Goal: Find specific page/section: Find specific page/section

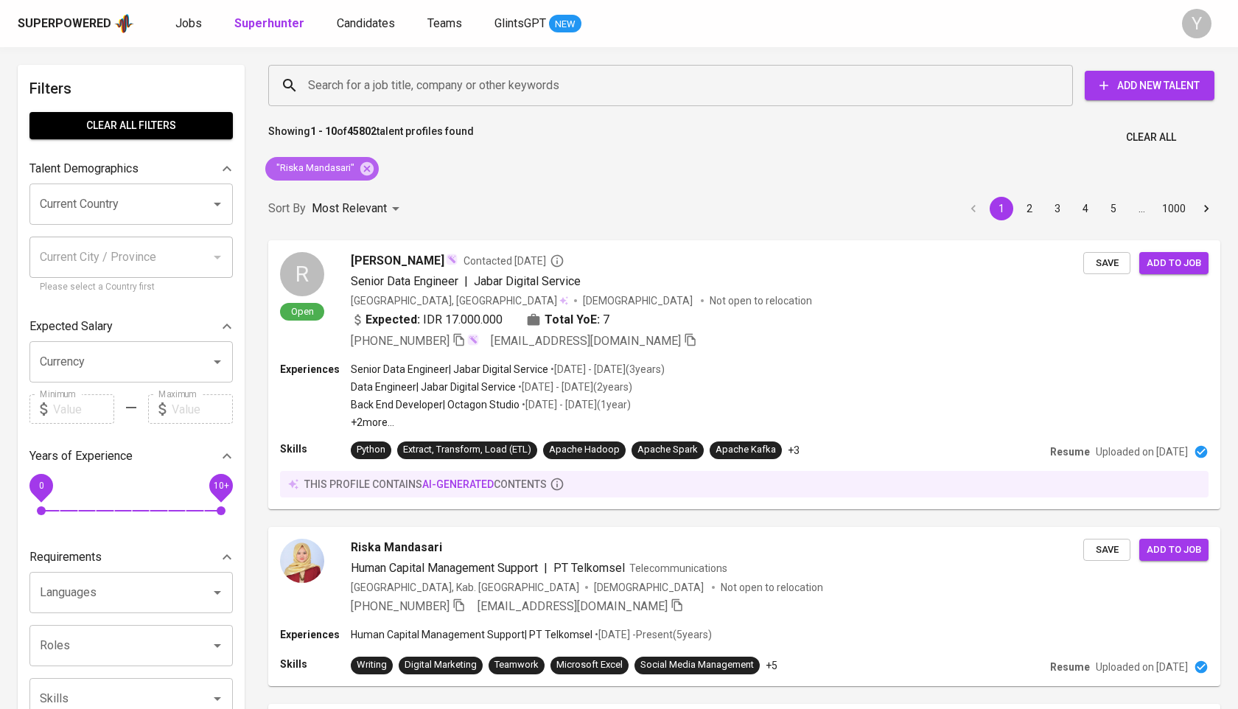
click at [360, 178] on div ""Riska Mandasari"" at bounding box center [321, 169] width 113 height 24
click at [377, 163] on div ""Riska Mandasari"" at bounding box center [321, 168] width 125 height 35
click at [366, 163] on icon at bounding box center [366, 167] width 13 height 13
click at [388, 78] on input "Search for a job title, company or other keywords" at bounding box center [674, 85] width 740 height 28
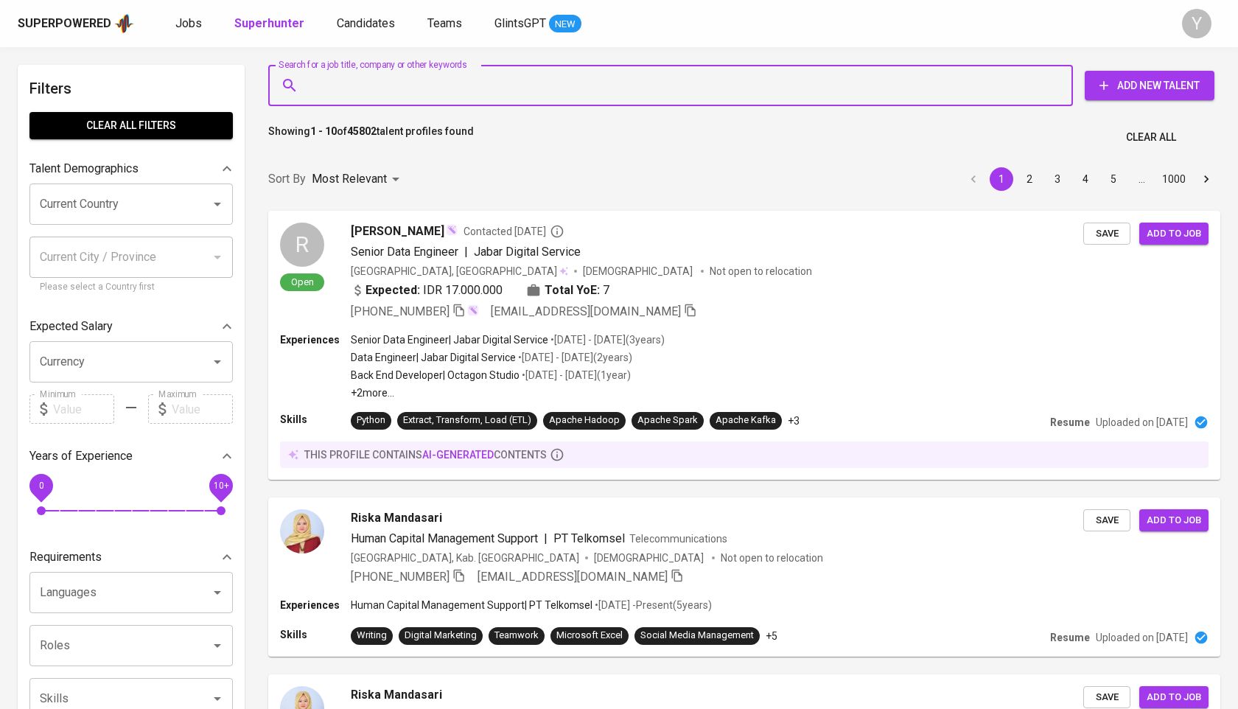
paste input "[EMAIL_ADDRESS][DOMAIN_NAME]"
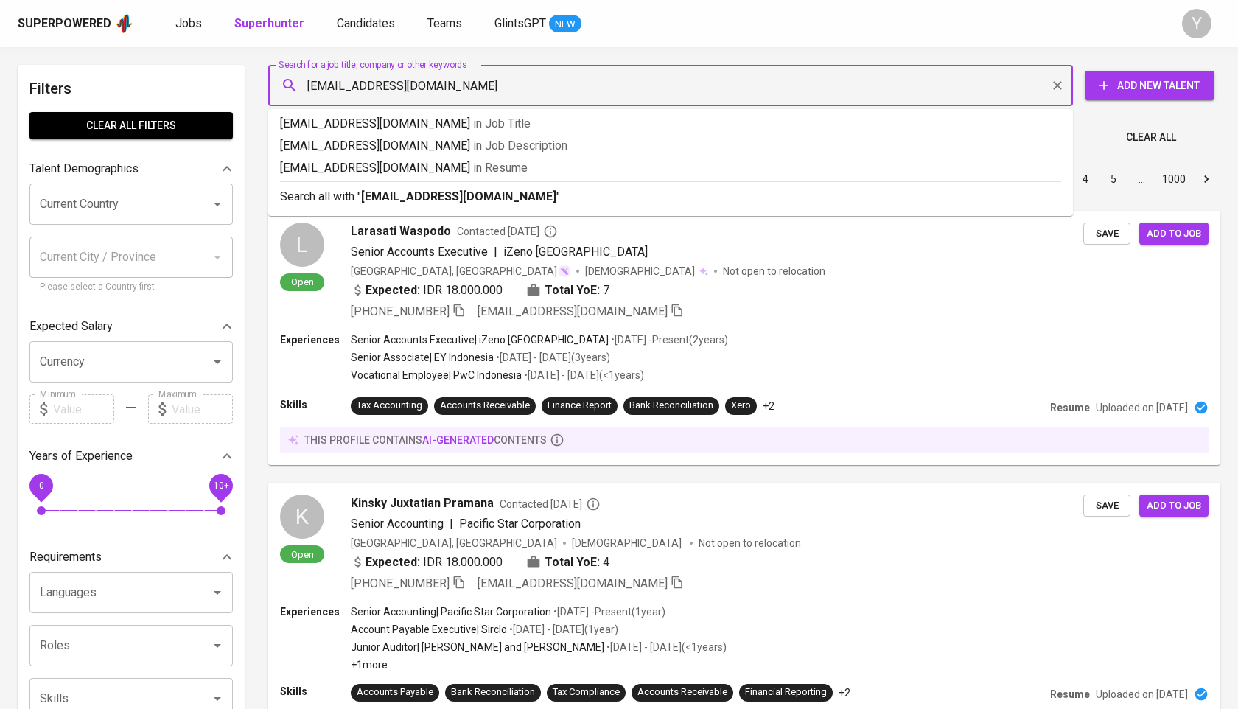
type input "[EMAIL_ADDRESS][DOMAIN_NAME]"
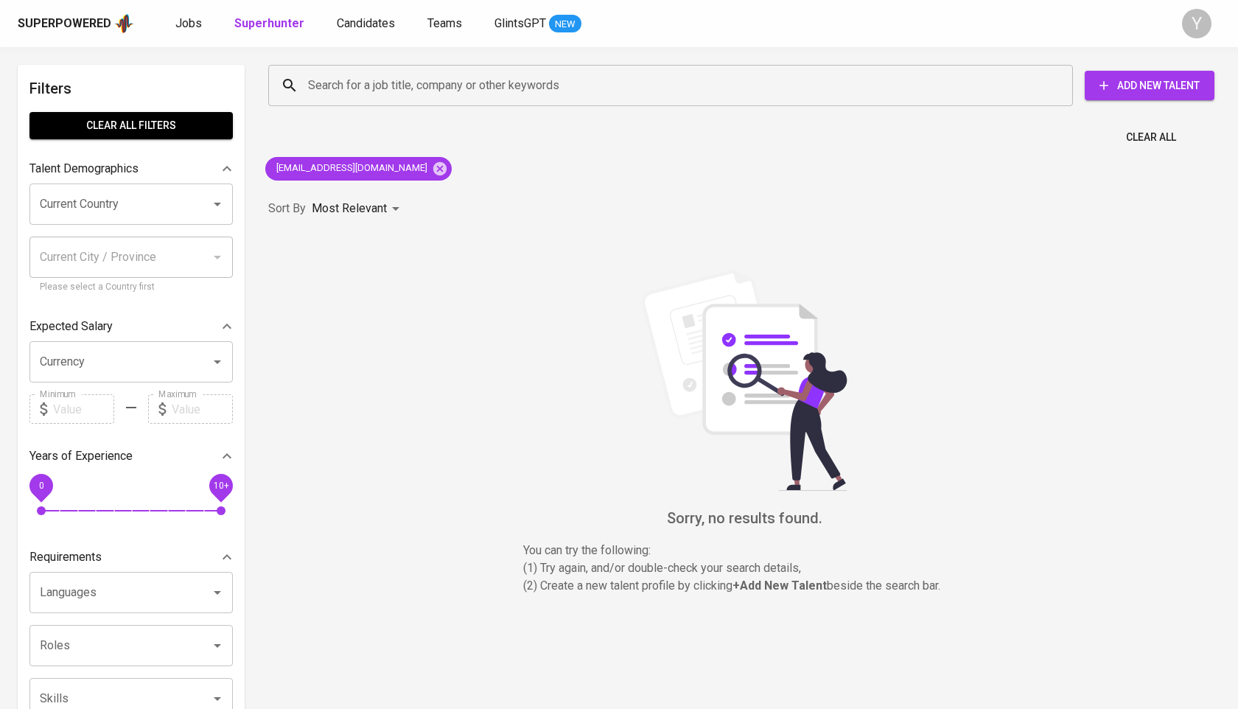
click at [388, 167] on div "[EMAIL_ADDRESS][DOMAIN_NAME]" at bounding box center [358, 168] width 198 height 35
drag, startPoint x: 375, startPoint y: 170, endPoint x: 377, endPoint y: 159, distance: 11.3
click at [433, 170] on icon at bounding box center [439, 167] width 13 height 13
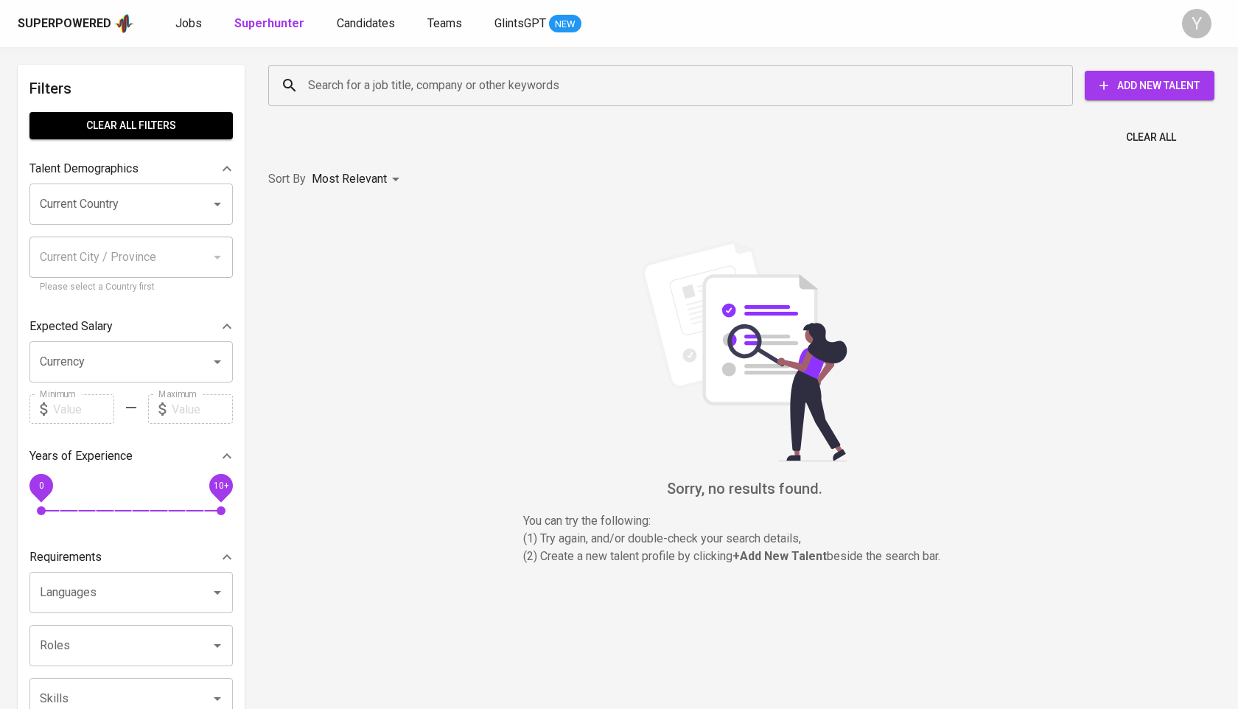
click at [386, 89] on input "Search for a job title, company or other keywords" at bounding box center [674, 85] width 740 height 28
paste input "[EMAIL_ADDRESS][DOMAIN_NAME]"
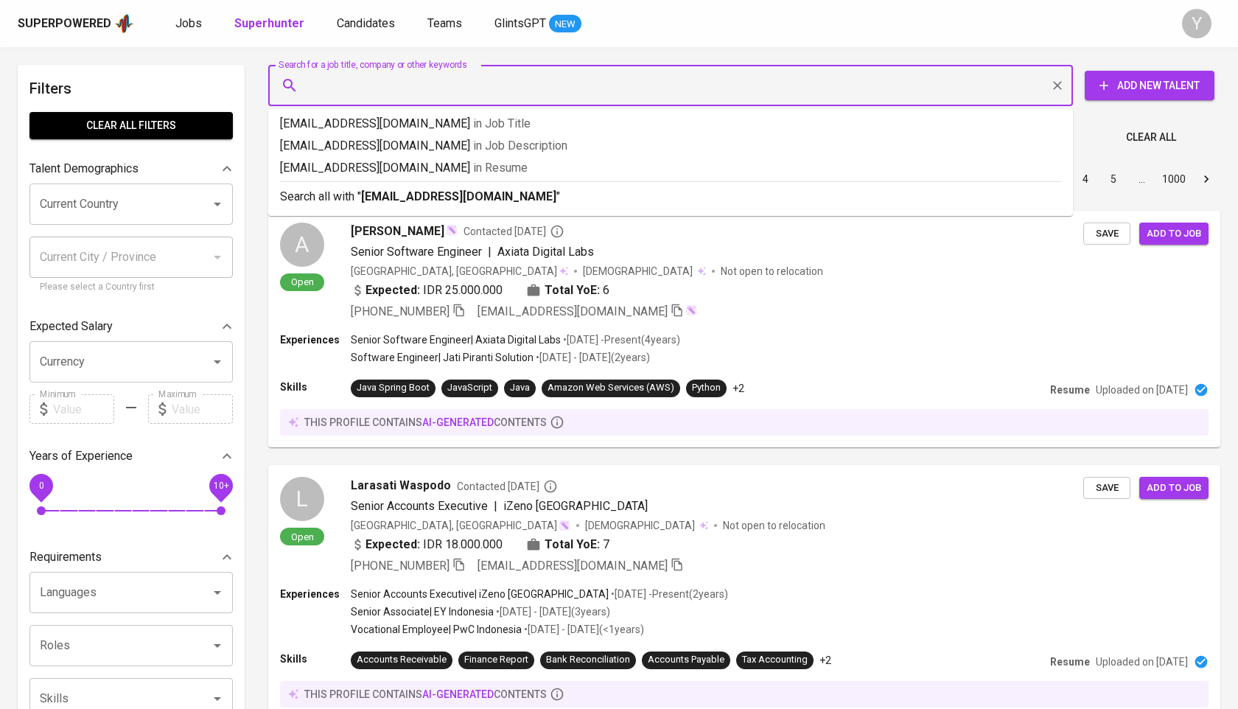
type input "[EMAIL_ADDRESS][DOMAIN_NAME]"
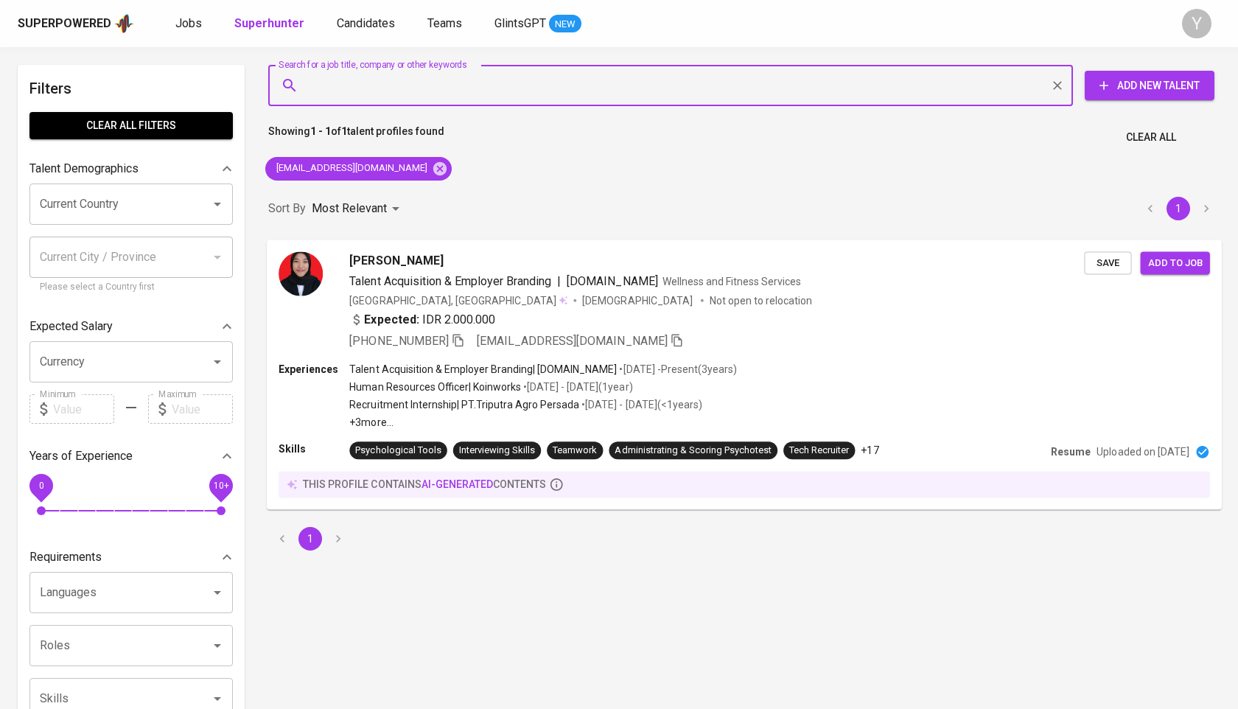
click at [461, 341] on icon "button" at bounding box center [458, 339] width 13 height 13
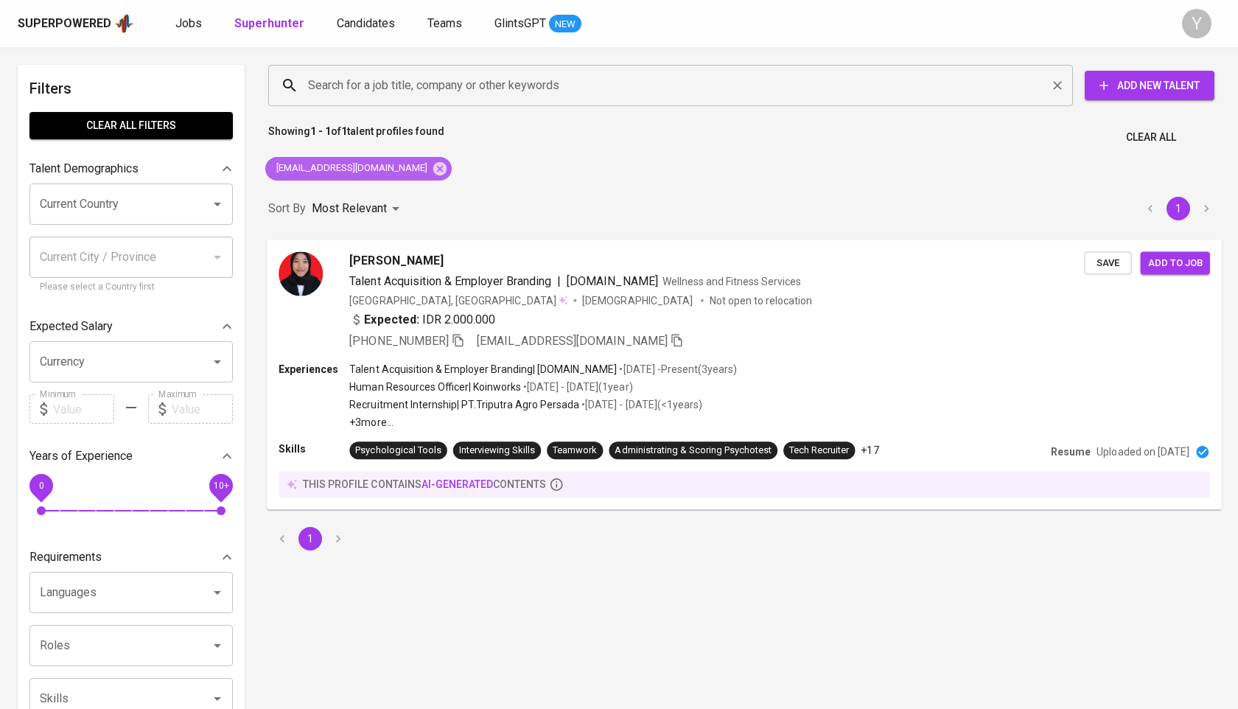
click at [433, 174] on icon at bounding box center [439, 167] width 13 height 13
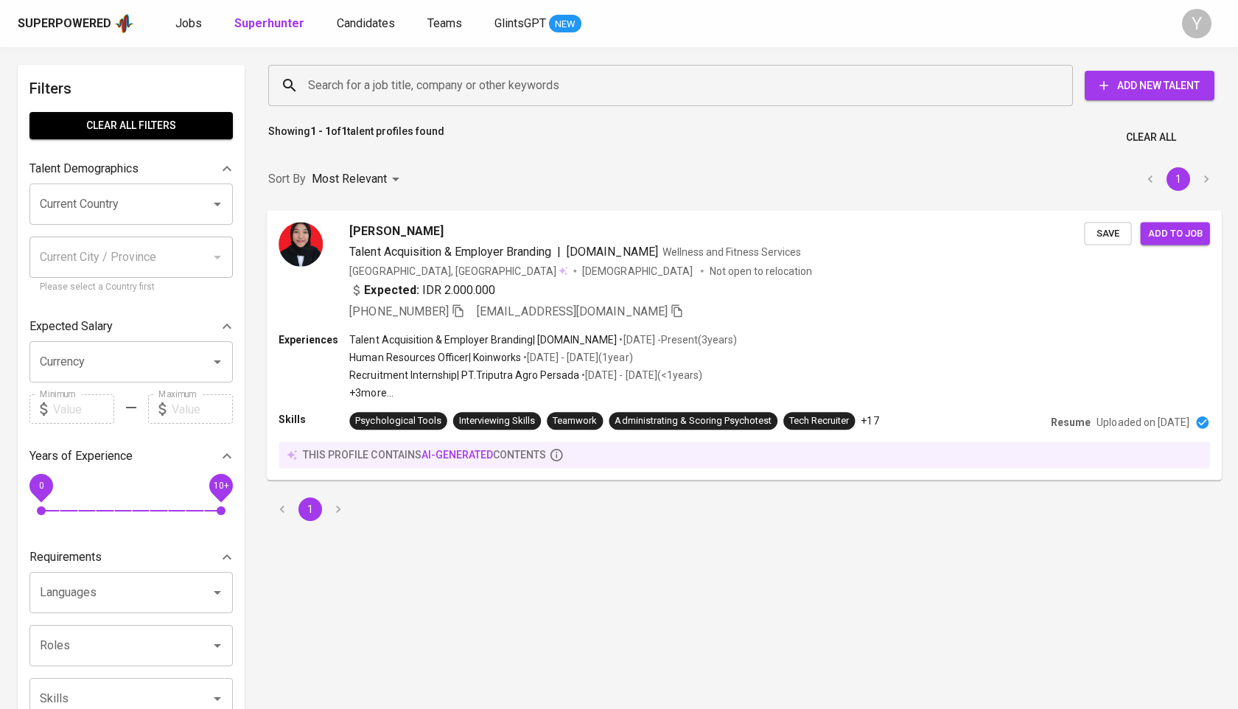
click at [388, 94] on input "Search for a job title, company or other keywords" at bounding box center [674, 85] width 740 height 28
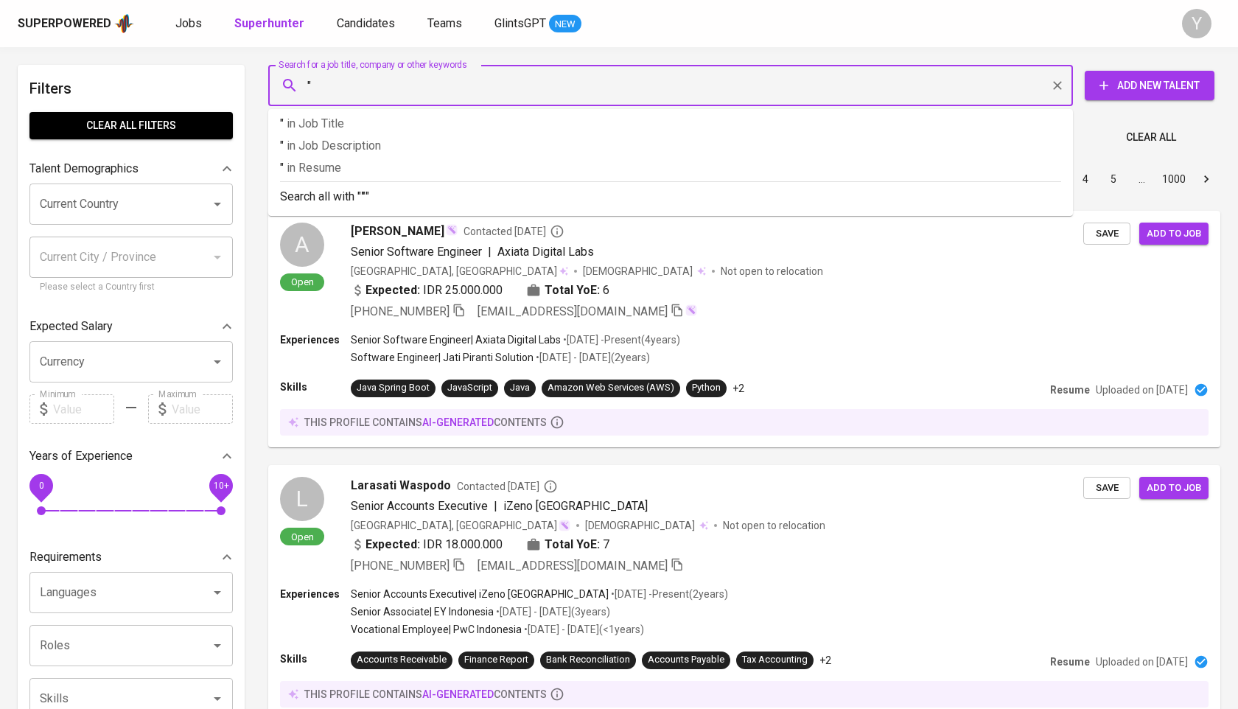
paste input "[PERSON_NAME] [PERSON_NAME]"
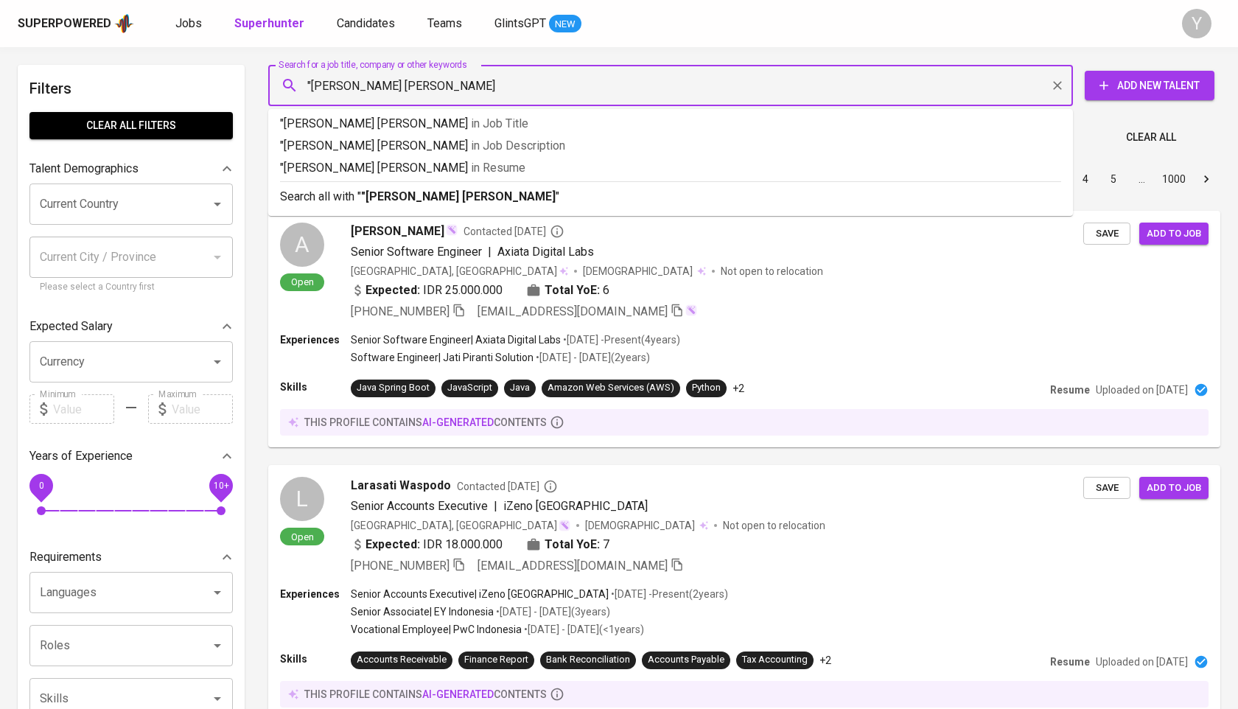
type input ""[PERSON_NAME] [PERSON_NAME]""
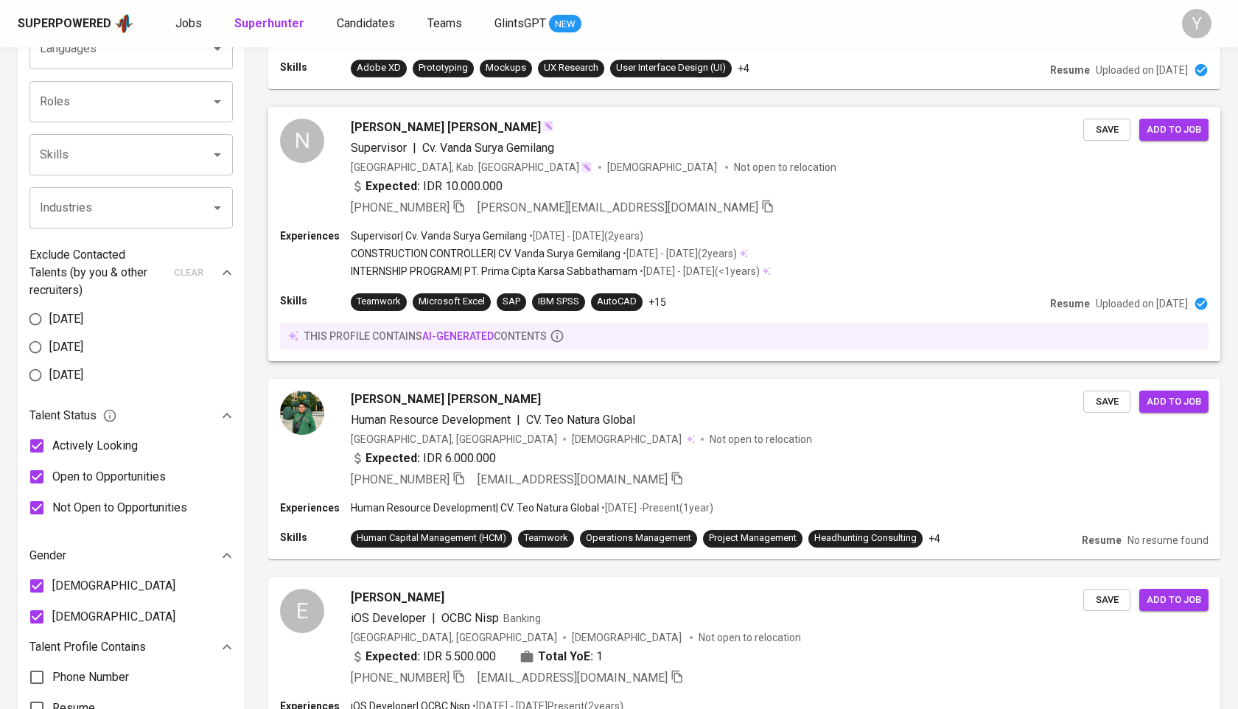
scroll to position [605, 0]
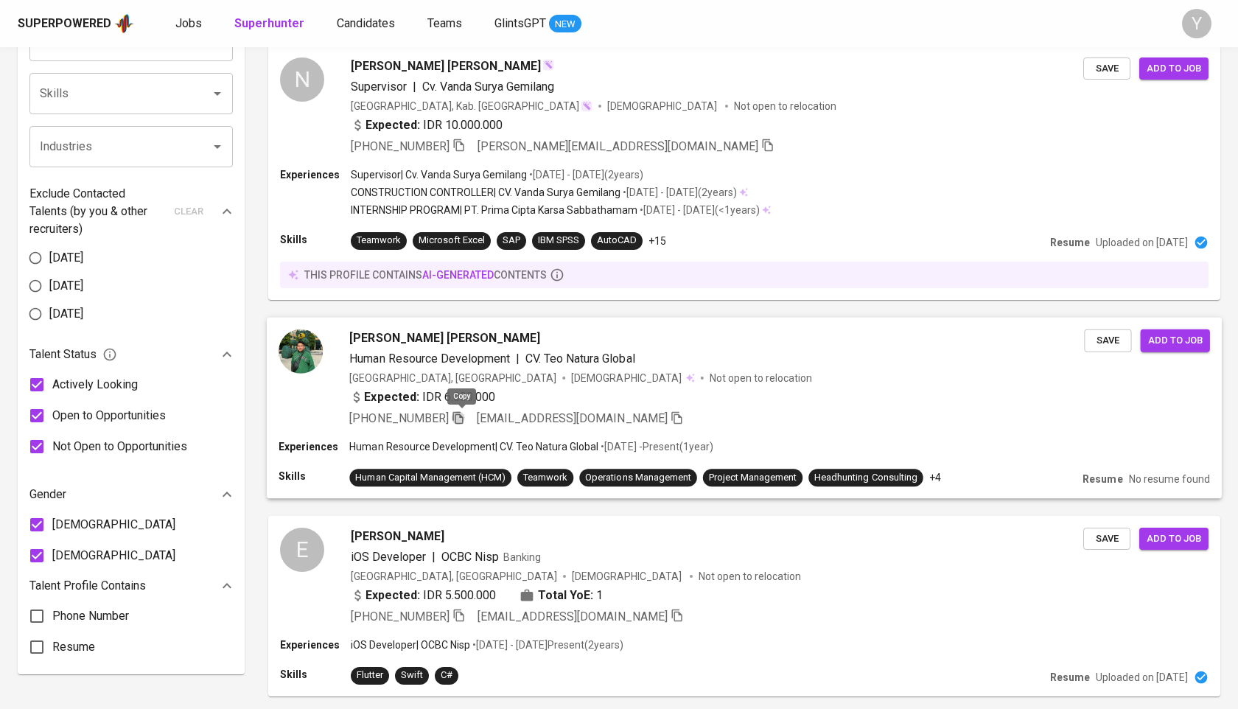
click at [461, 413] on icon "button" at bounding box center [457, 417] width 10 height 13
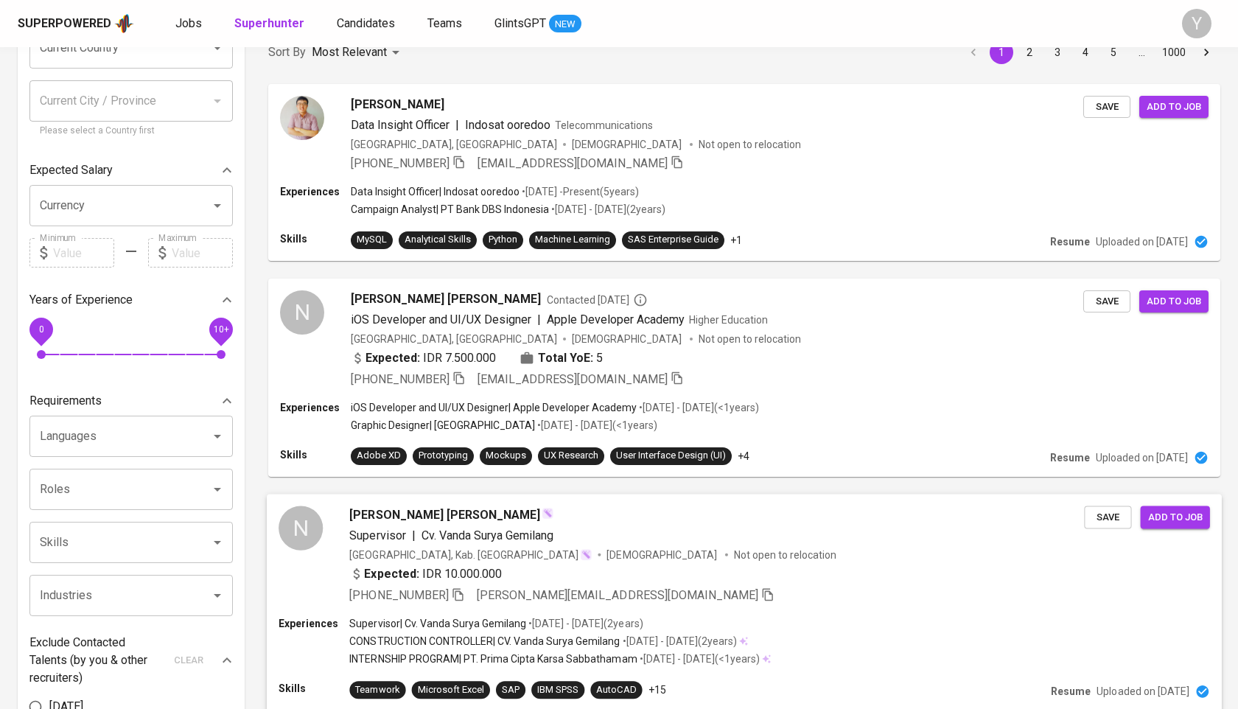
scroll to position [0, 0]
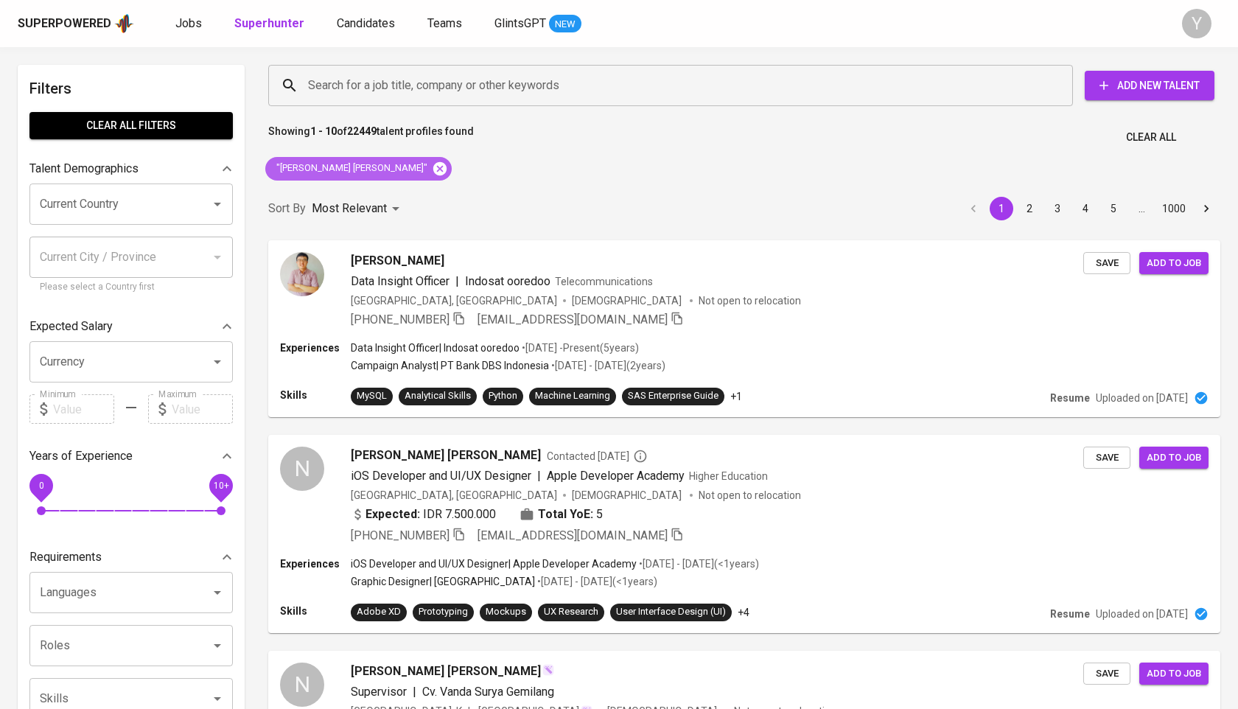
click at [432, 175] on icon at bounding box center [440, 169] width 16 height 16
click at [368, 90] on input "Search for a job title, company or other keywords" at bounding box center [674, 85] width 740 height 28
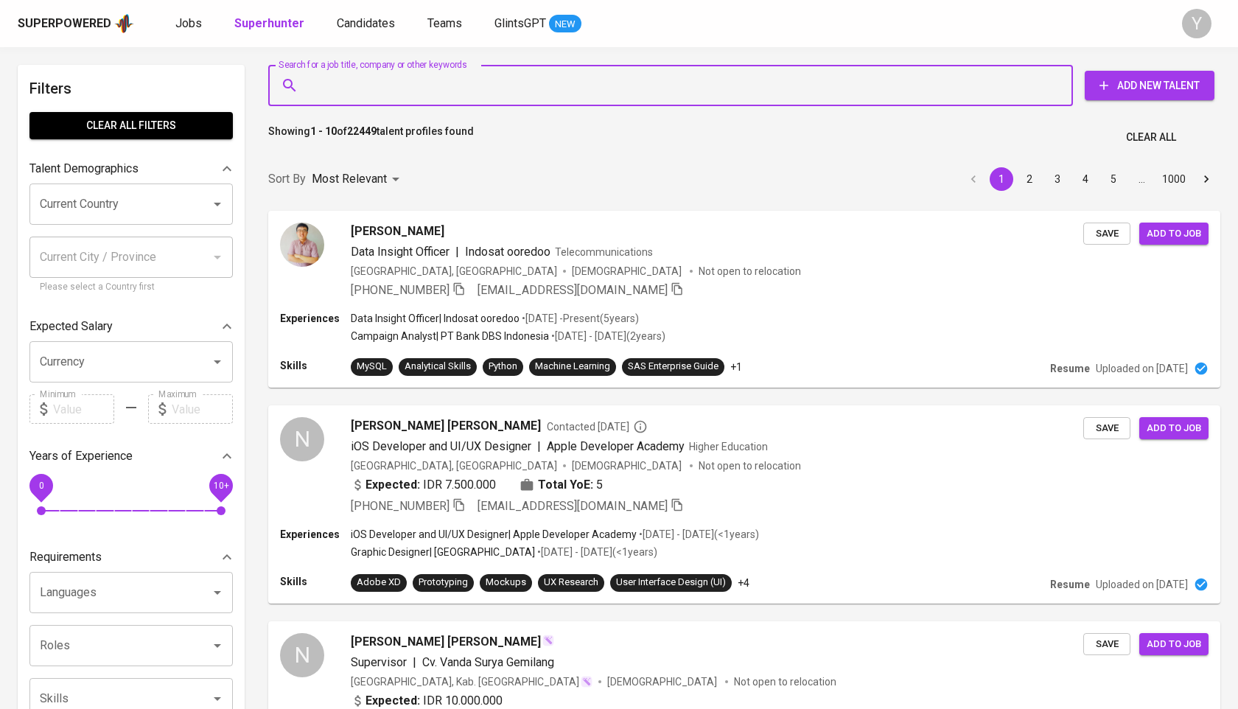
paste input "[EMAIL_ADDRESS][DOMAIN_NAME]"
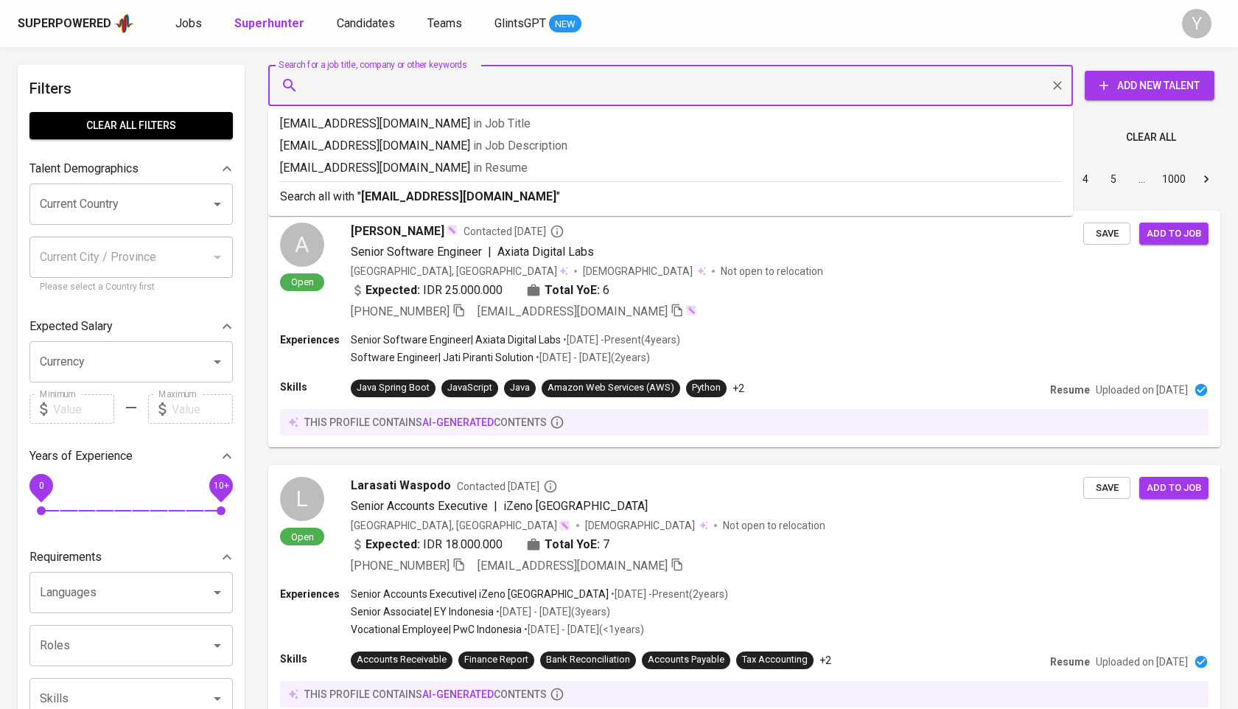
type input "[EMAIL_ADDRESS][DOMAIN_NAME]"
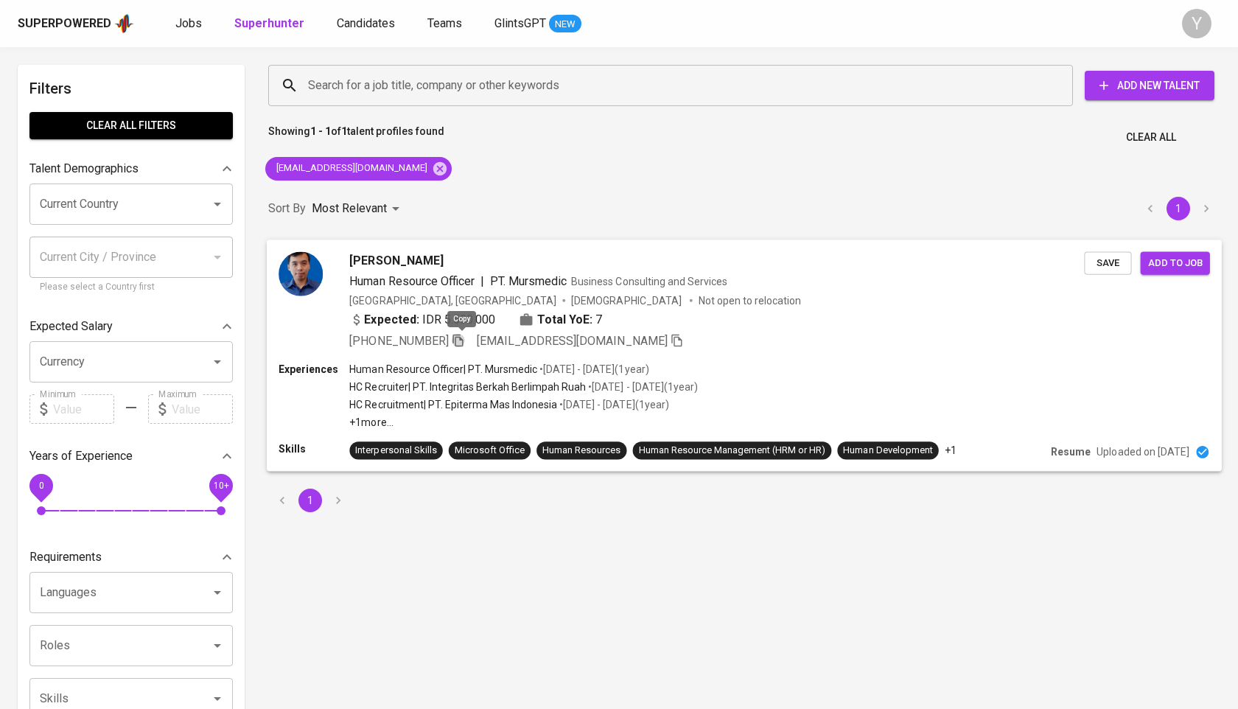
click at [460, 338] on icon "button" at bounding box center [458, 339] width 13 height 13
